Goal: Information Seeking & Learning: Learn about a topic

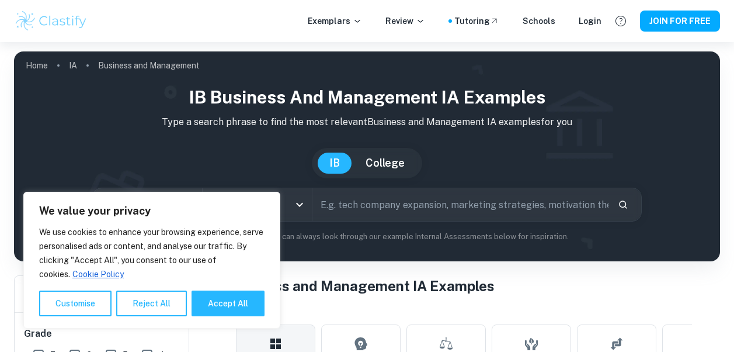
scroll to position [390, 0]
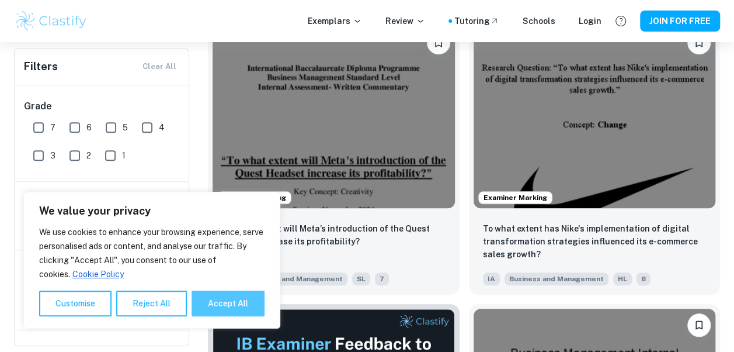
click at [234, 308] on button "Accept All" at bounding box center [228, 303] width 73 height 26
checkbox input "true"
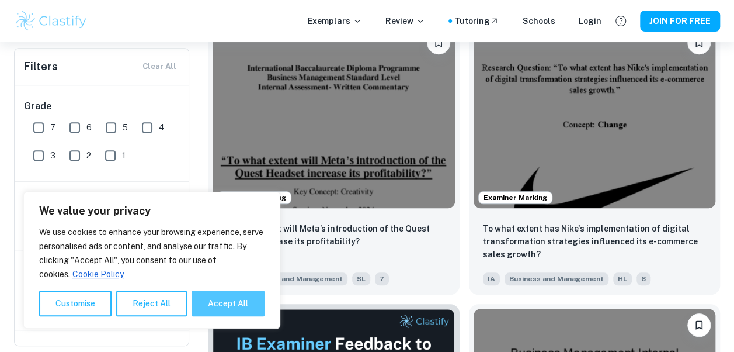
checkbox input "true"
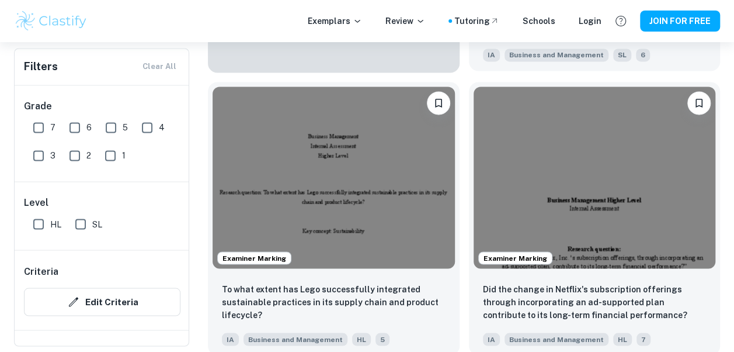
scroll to position [895, 0]
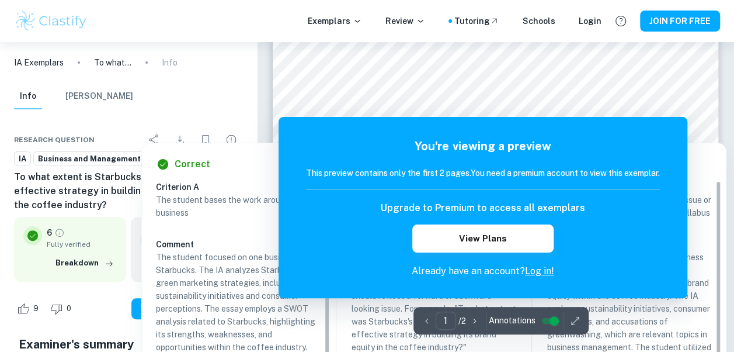
scroll to position [61, 0]
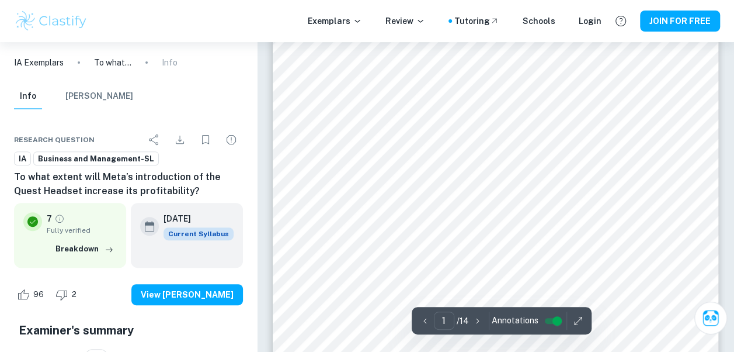
scroll to position [137, 0]
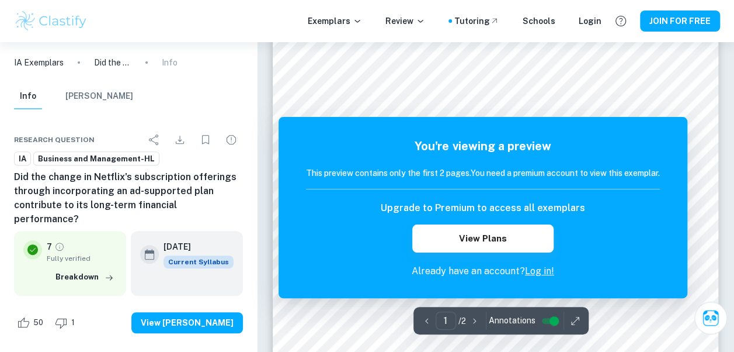
scroll to position [179, 0]
